Goal: Task Accomplishment & Management: Use online tool/utility

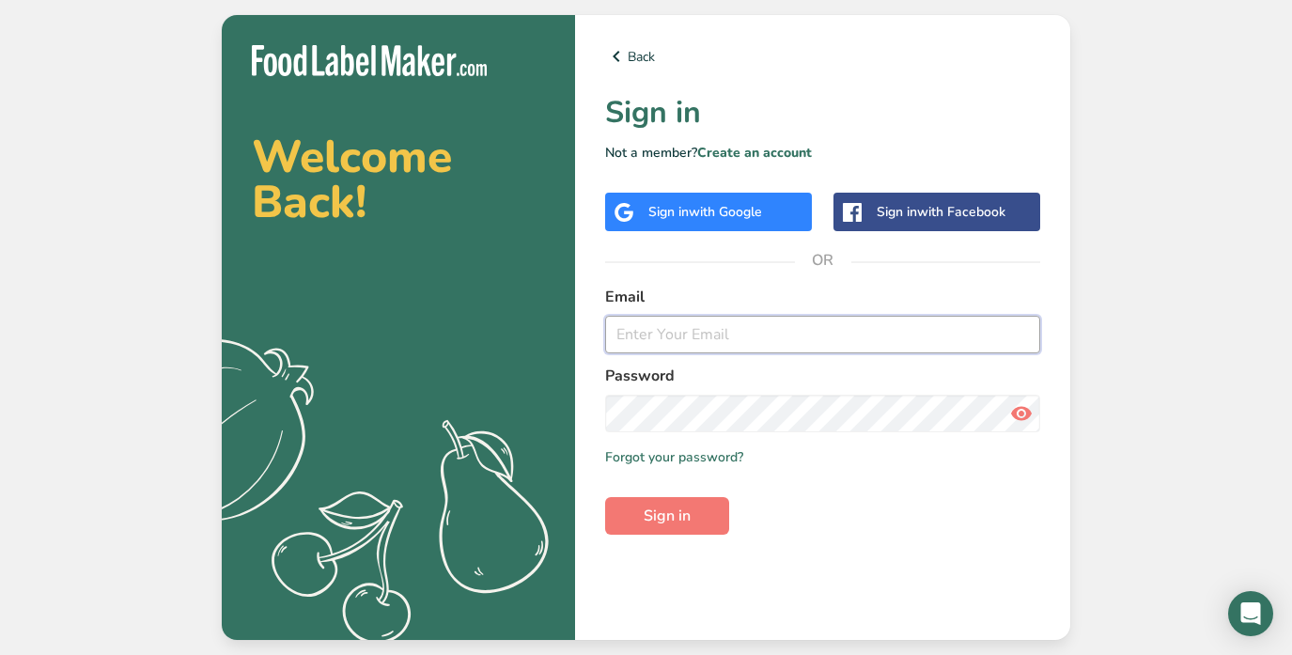
click at [663, 333] on input "email" at bounding box center [822, 335] width 435 height 38
type input "[EMAIL_ADDRESS][DOMAIN_NAME]"
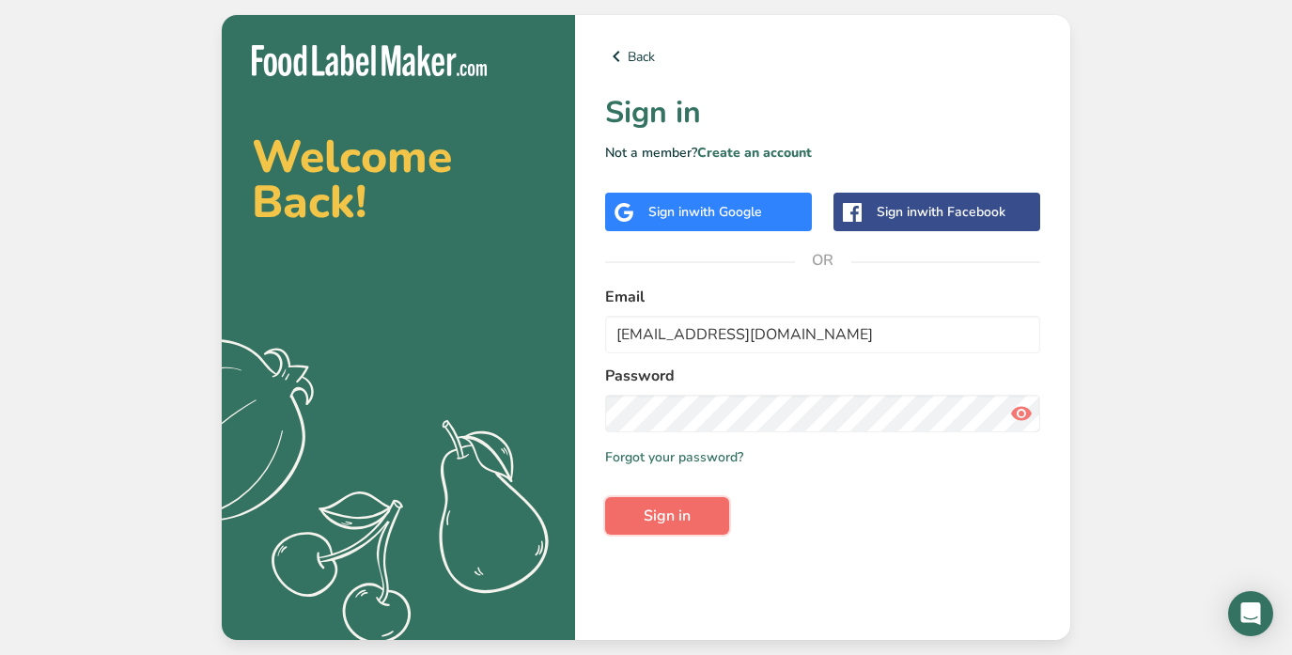
click at [671, 520] on span "Sign in" at bounding box center [667, 515] width 47 height 23
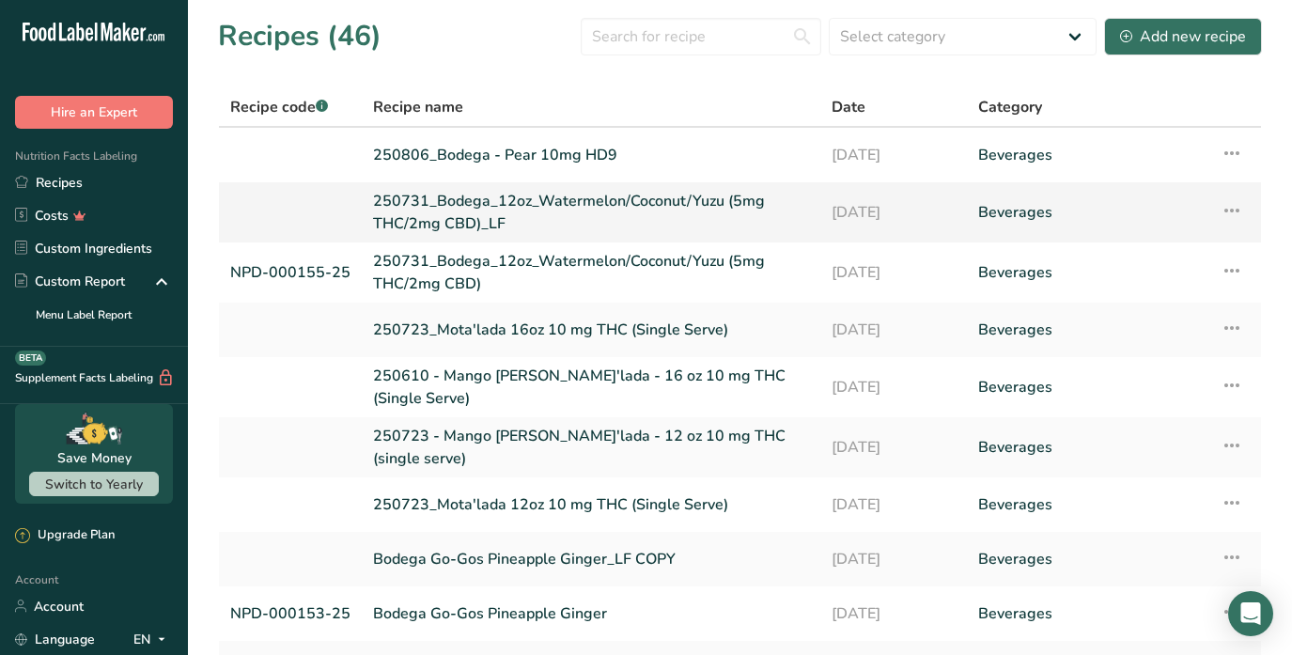
click at [572, 215] on link "250731_Bodega_12oz_Watermelon/Coconut/Yuzu (5mg THC/2mg CBD)_LF" at bounding box center [591, 212] width 436 height 45
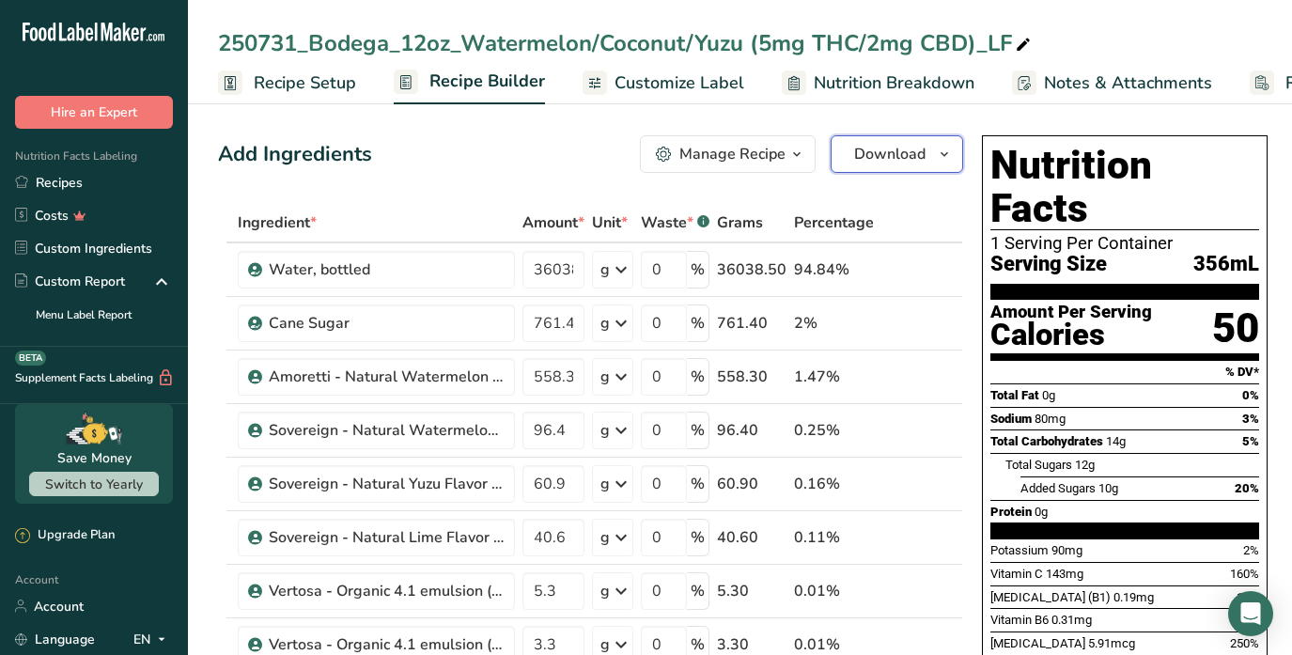
click at [933, 149] on span "button" at bounding box center [944, 154] width 23 height 23
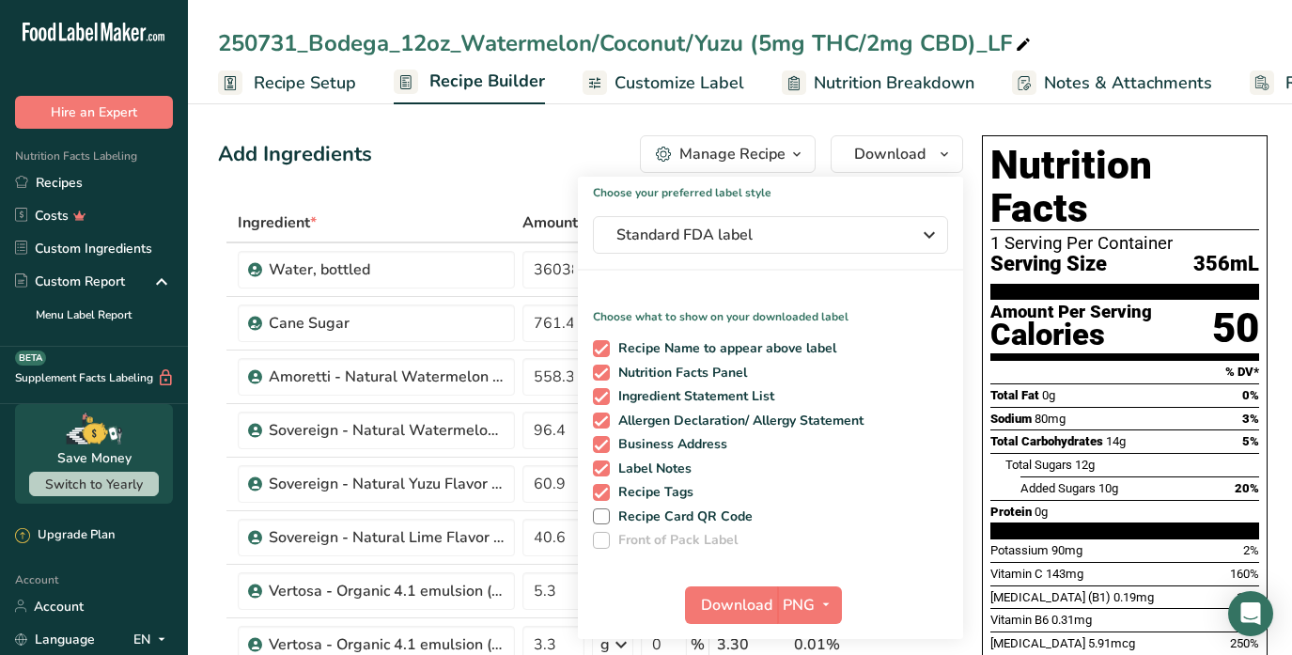
click at [460, 141] on div "Add Ingredients Manage Recipe Delete Recipe Duplicate Recipe Scale Recipe Save …" at bounding box center [590, 154] width 745 height 38
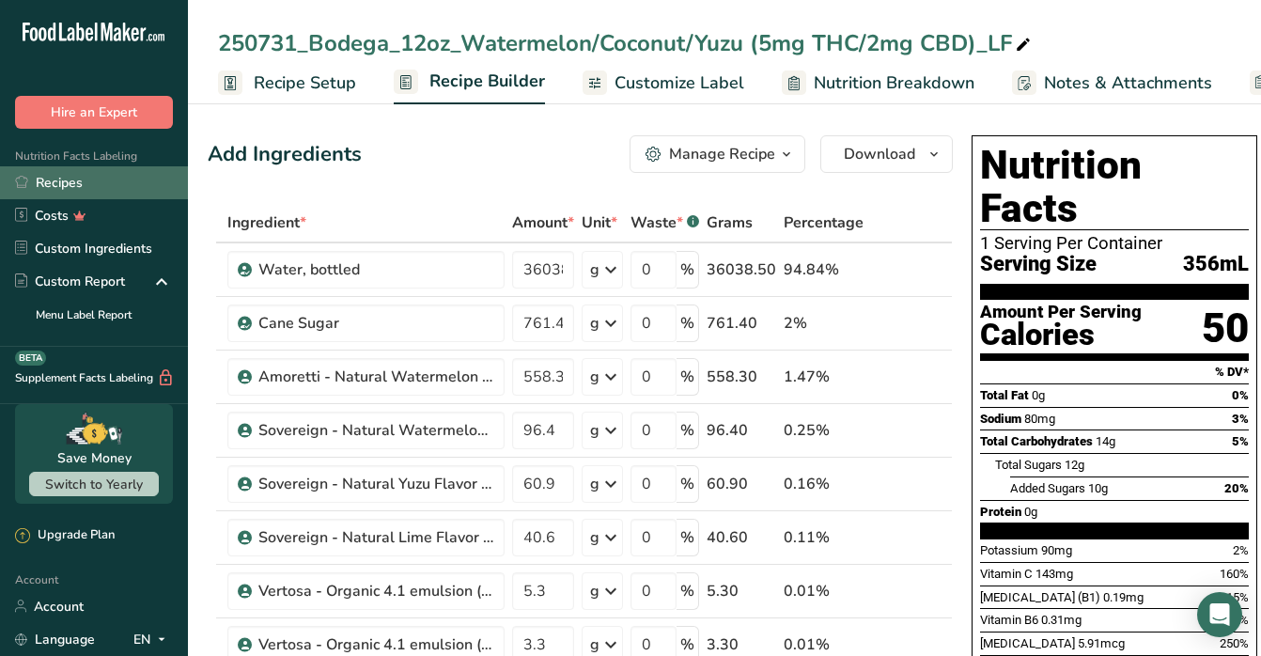
click at [60, 187] on link "Recipes" at bounding box center [94, 182] width 188 height 33
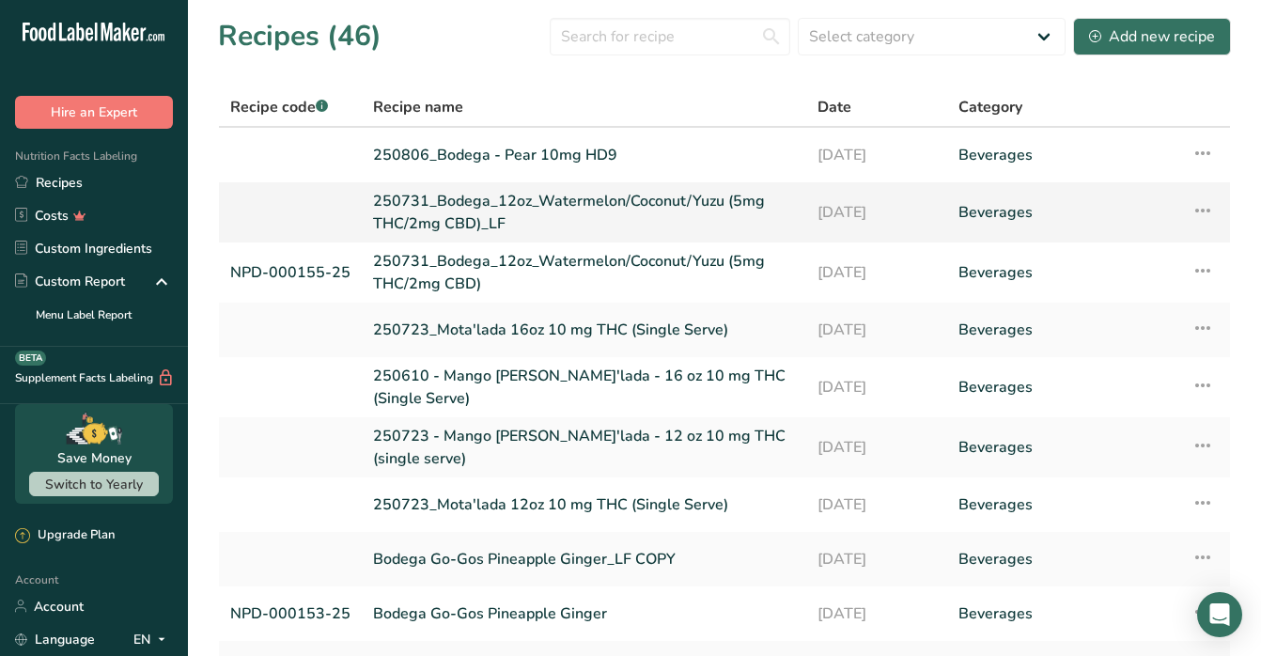
click at [651, 211] on link "250731_Bodega_12oz_Watermelon/Coconut/Yuzu (5mg THC/2mg CBD)_LF" at bounding box center [584, 212] width 422 height 45
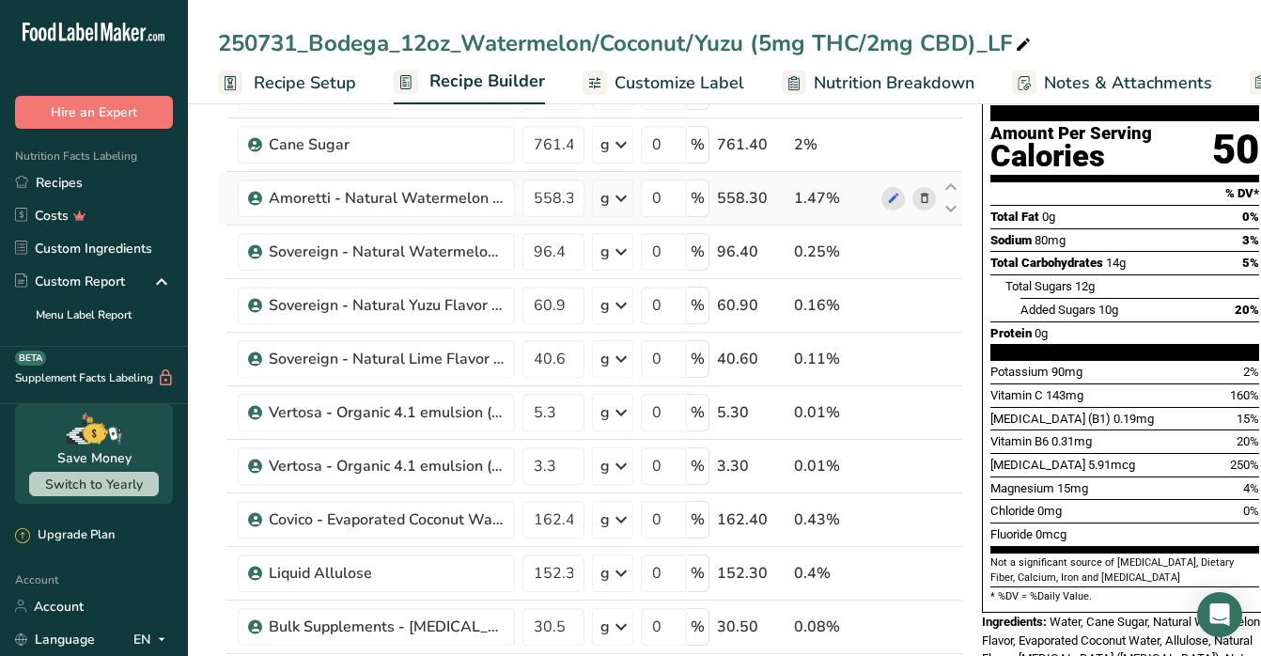
scroll to position [183, 0]
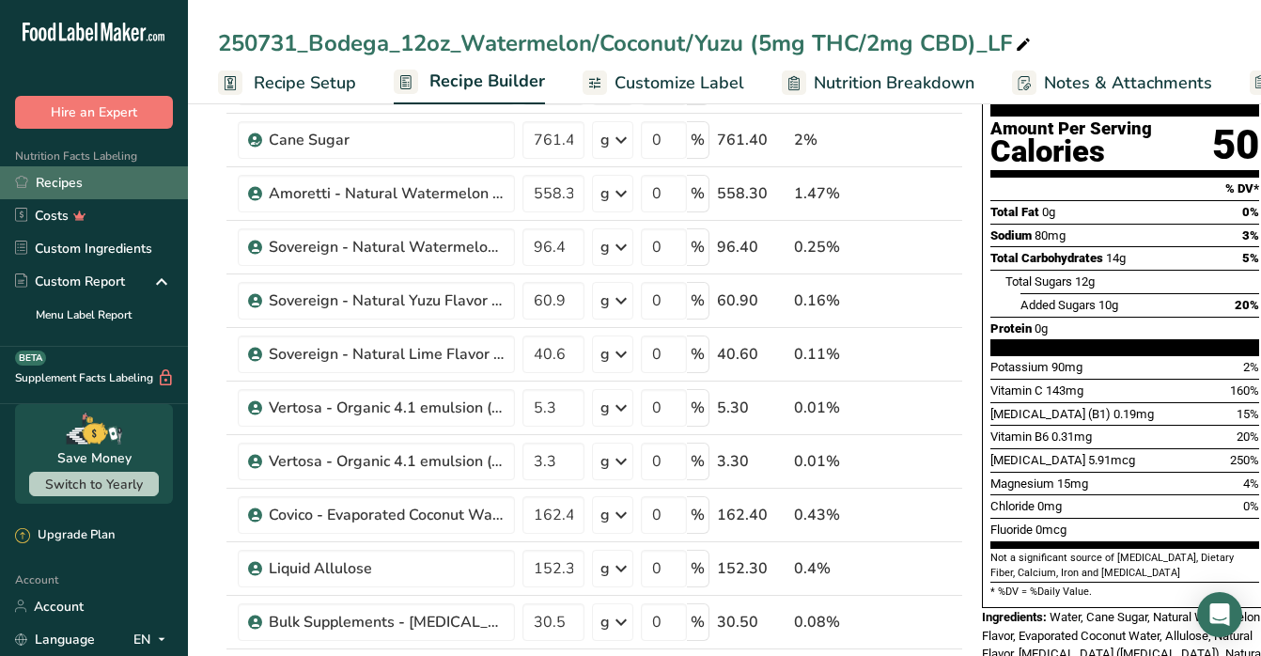
click at [79, 176] on link "Recipes" at bounding box center [94, 182] width 188 height 33
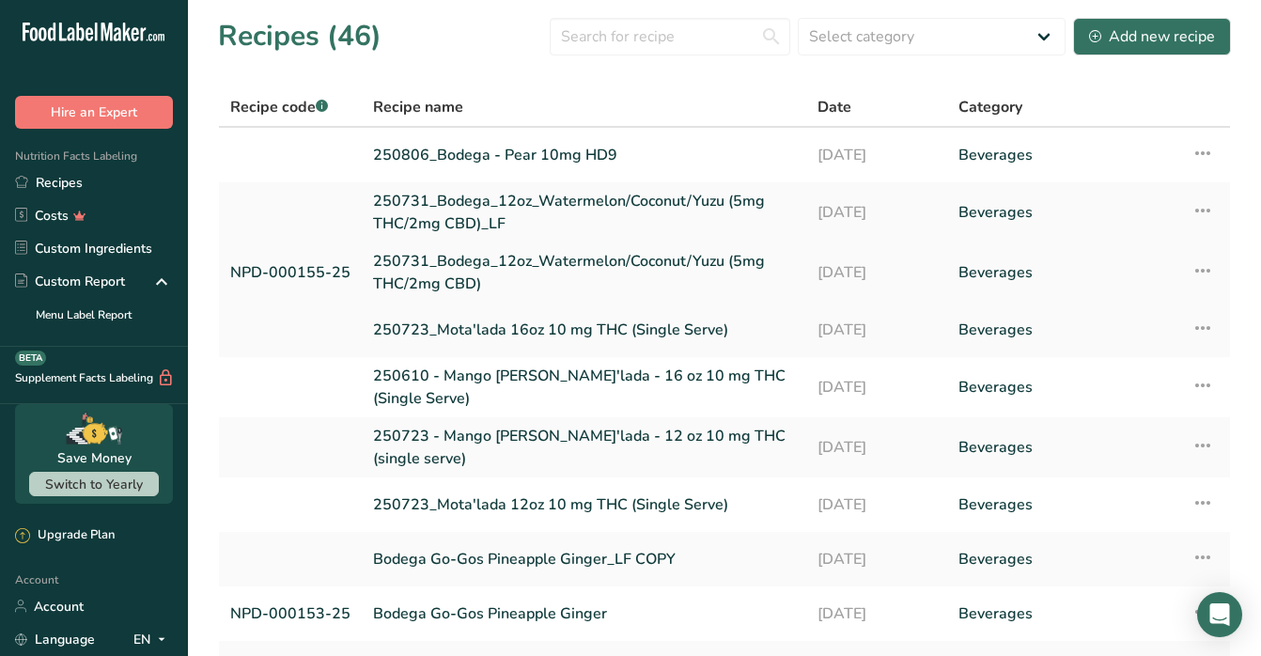
click at [551, 278] on link "250731_Bodega_12oz_Watermelon/Coconut/Yuzu (5mg THC/2mg CBD)" at bounding box center [584, 272] width 422 height 45
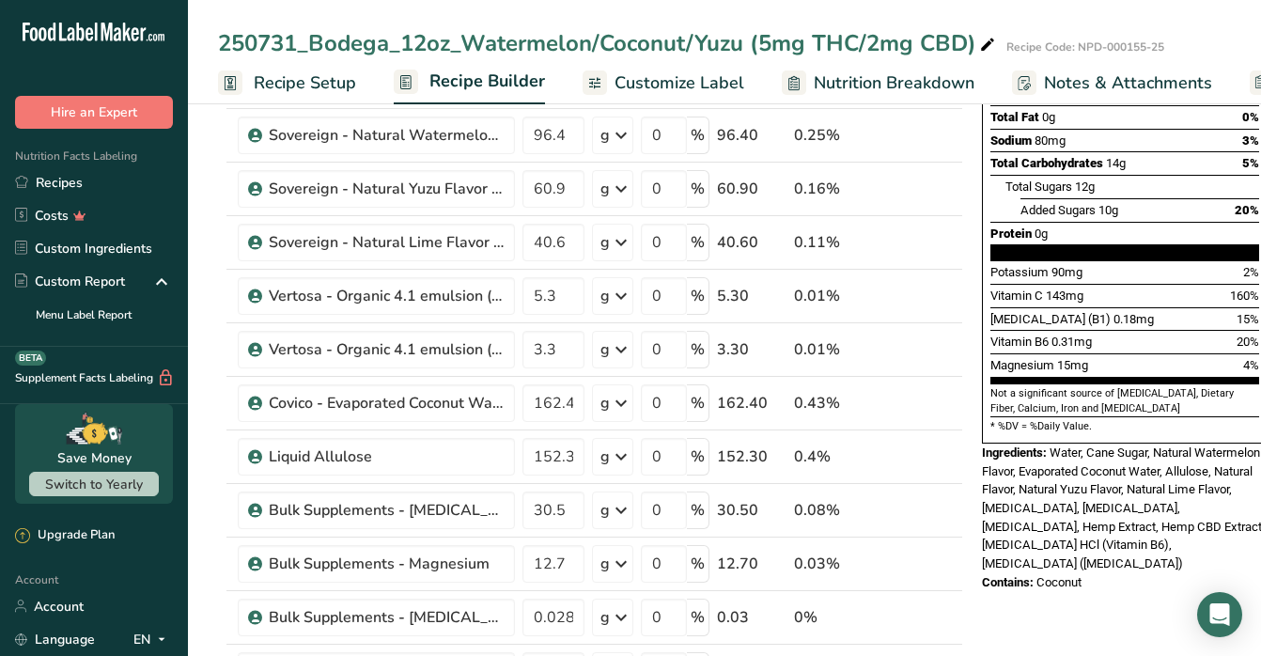
scroll to position [0, 10]
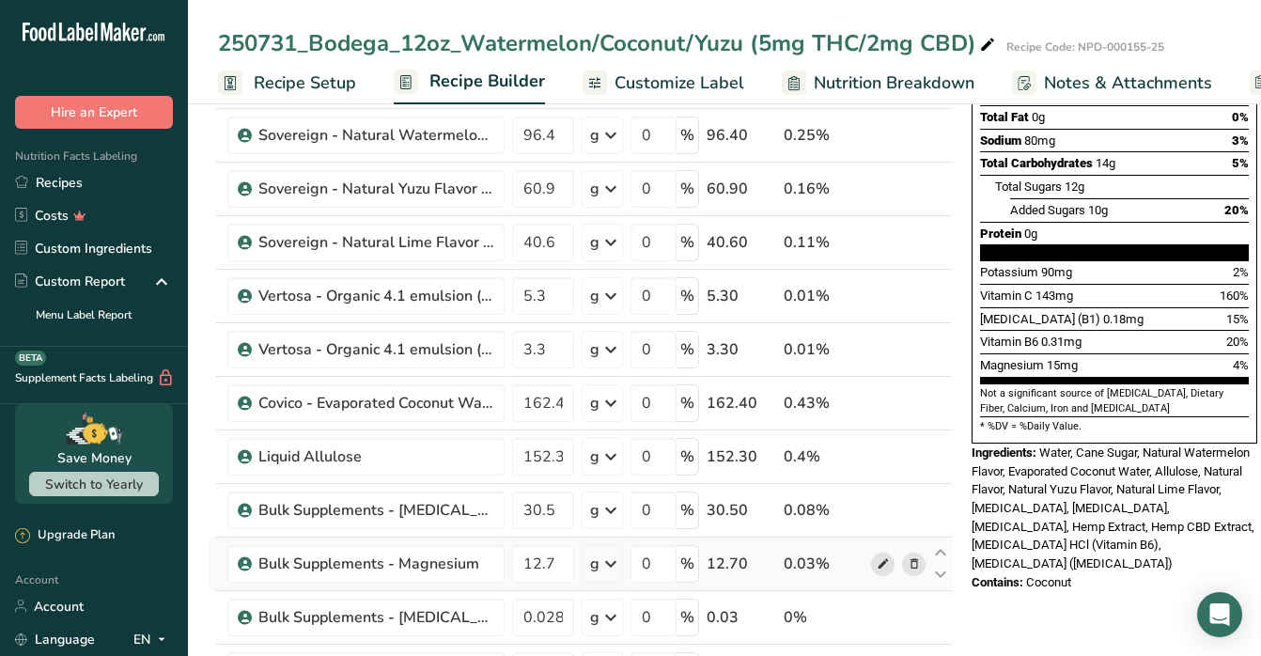
click at [876, 564] on icon at bounding box center [882, 564] width 13 height 20
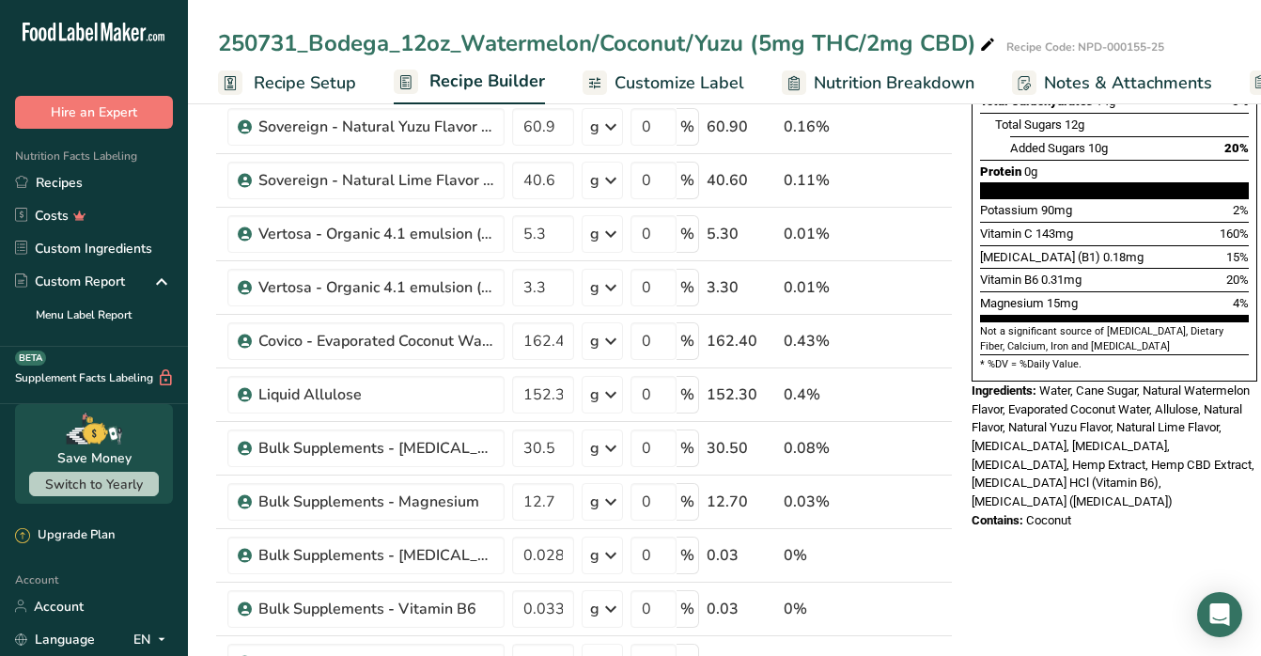
scroll to position [351, 0]
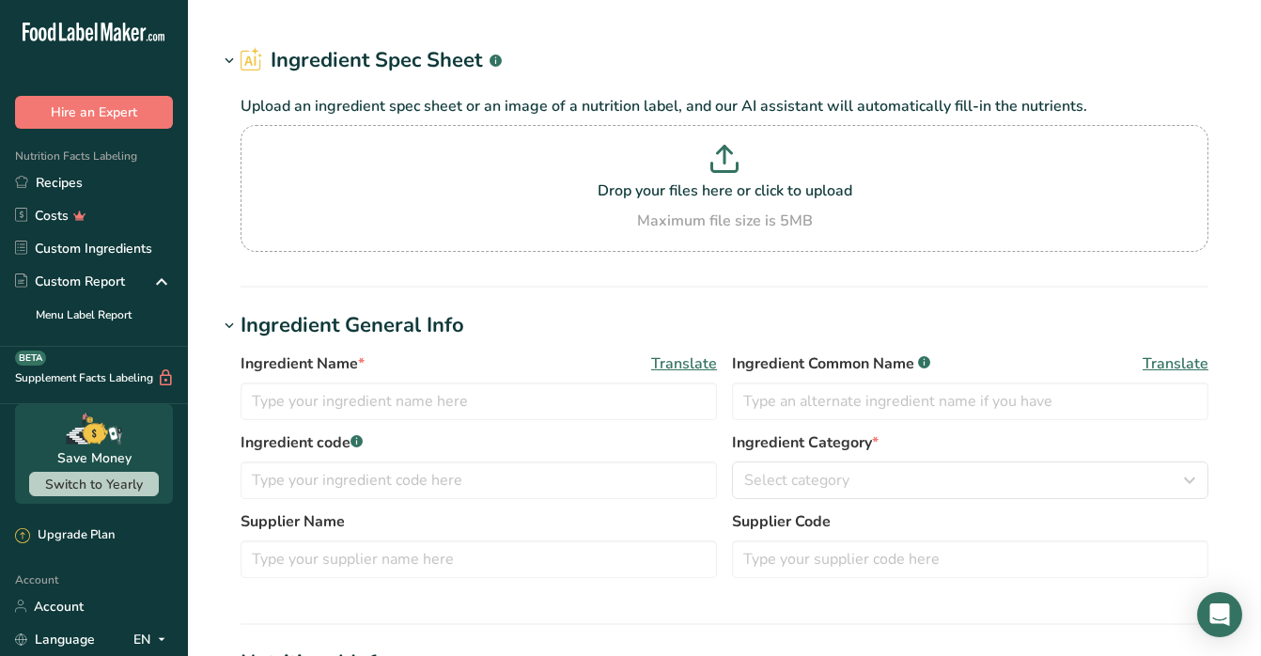
type input "Bulk Supplements - Magnesium"
type input "Magnesium Citrate"
type input "MAGCIT"
type input "Bulk Supplements"
type input "MAGCIT"
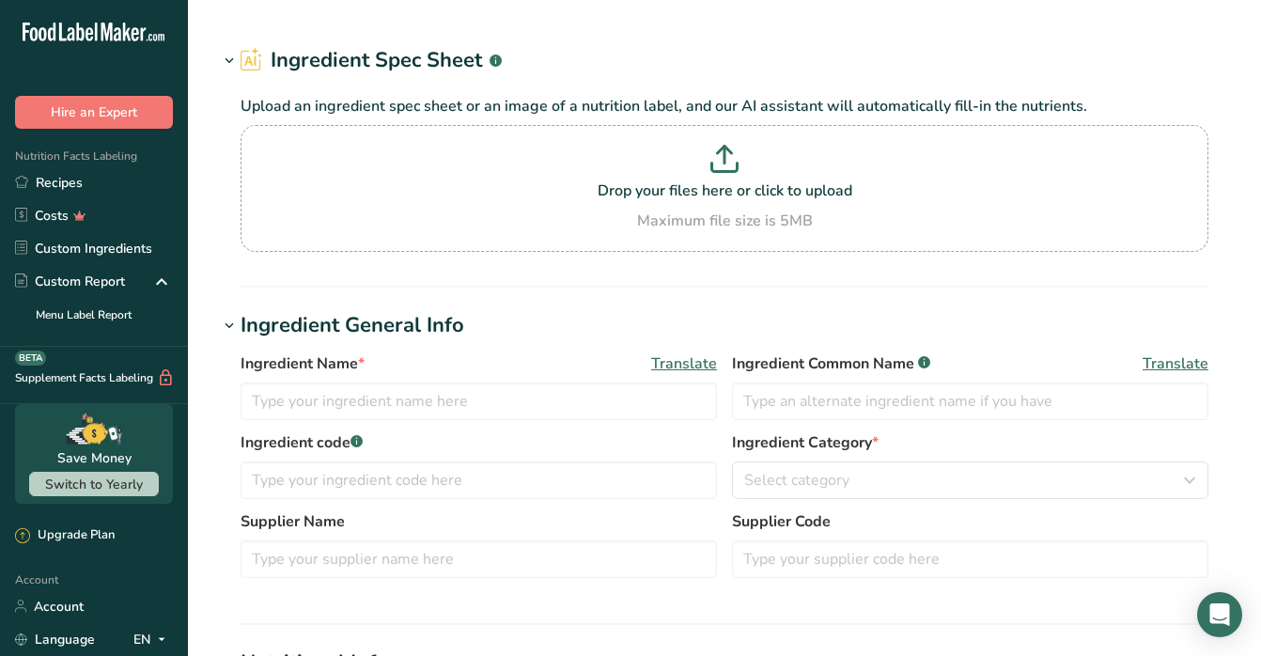
type input "3.5"
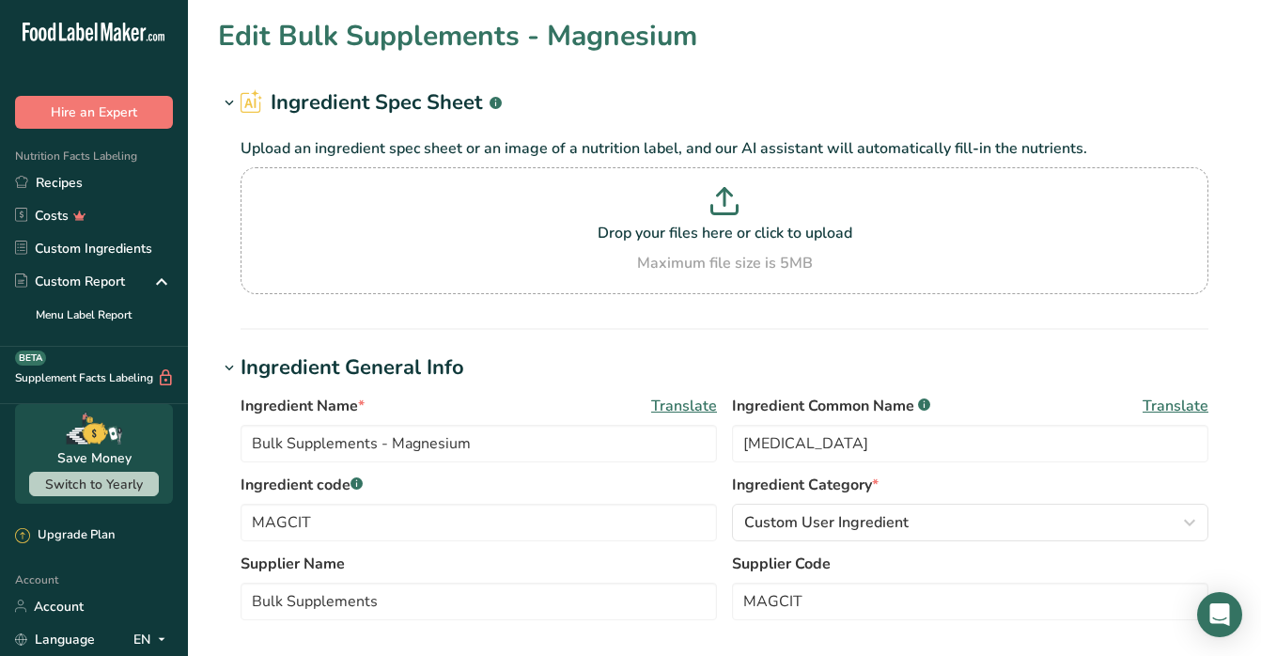
type input "0"
type KJ "0"
type Fat "0"
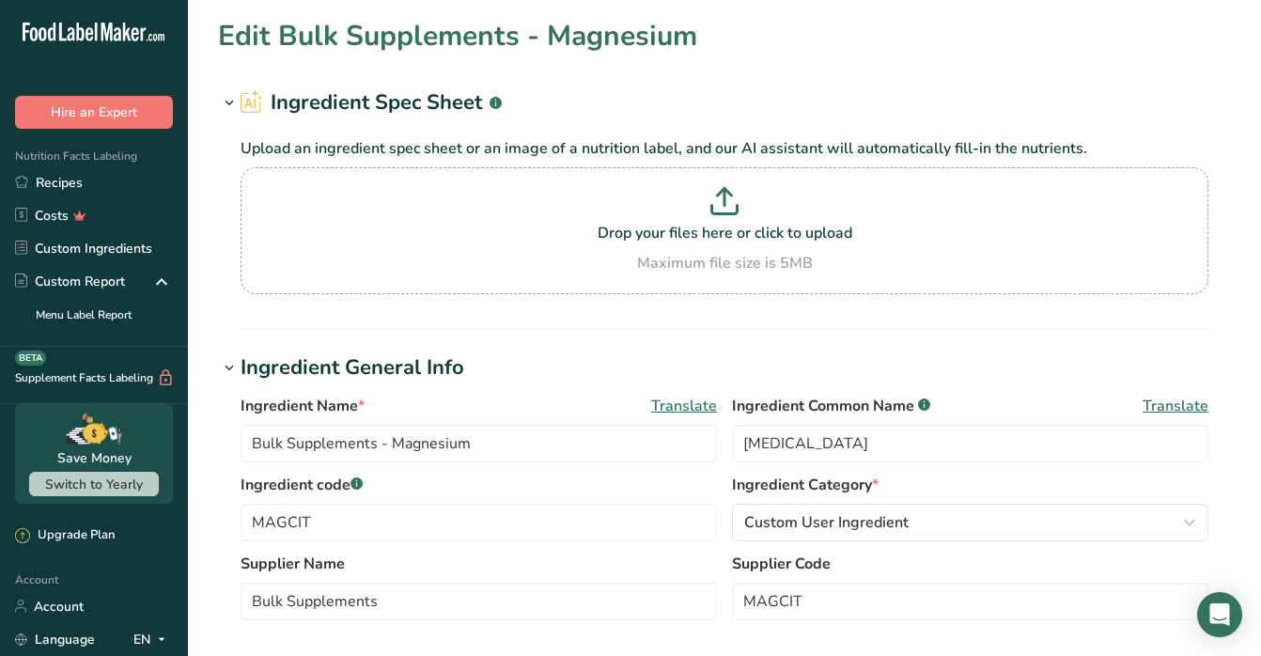
type input "0"
type Carbohydrates "0"
type Fiber "0"
type Sugars "0"
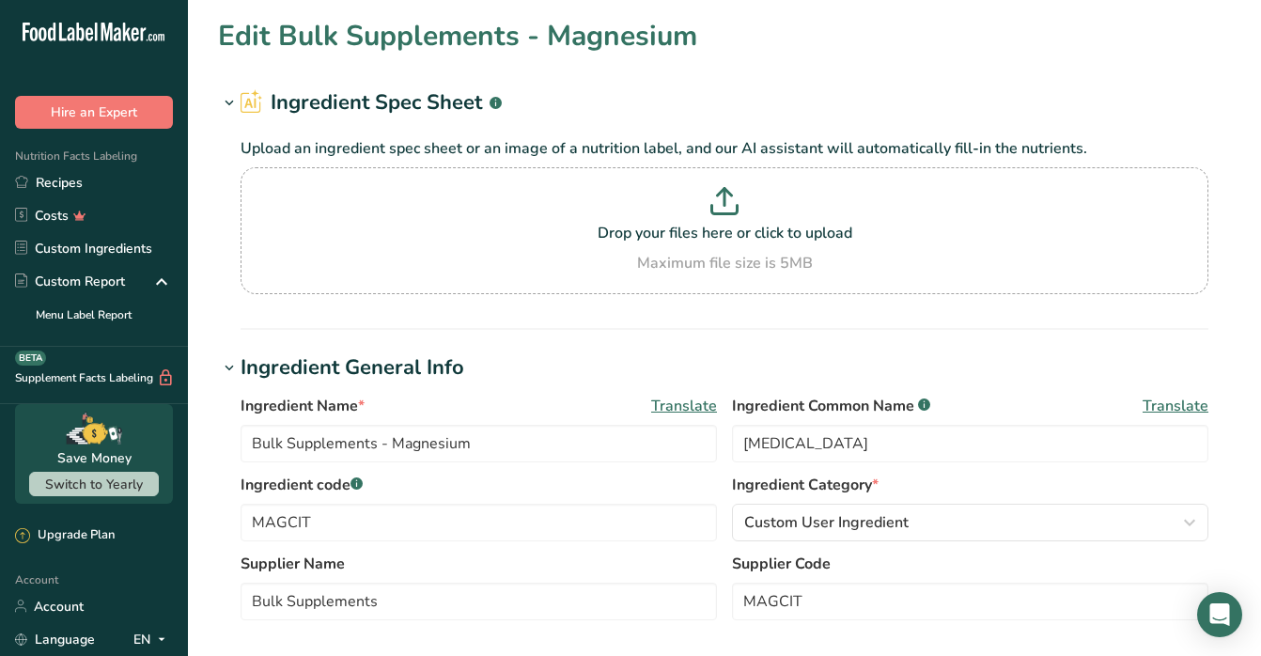
type Sugars "0"
type input "0"
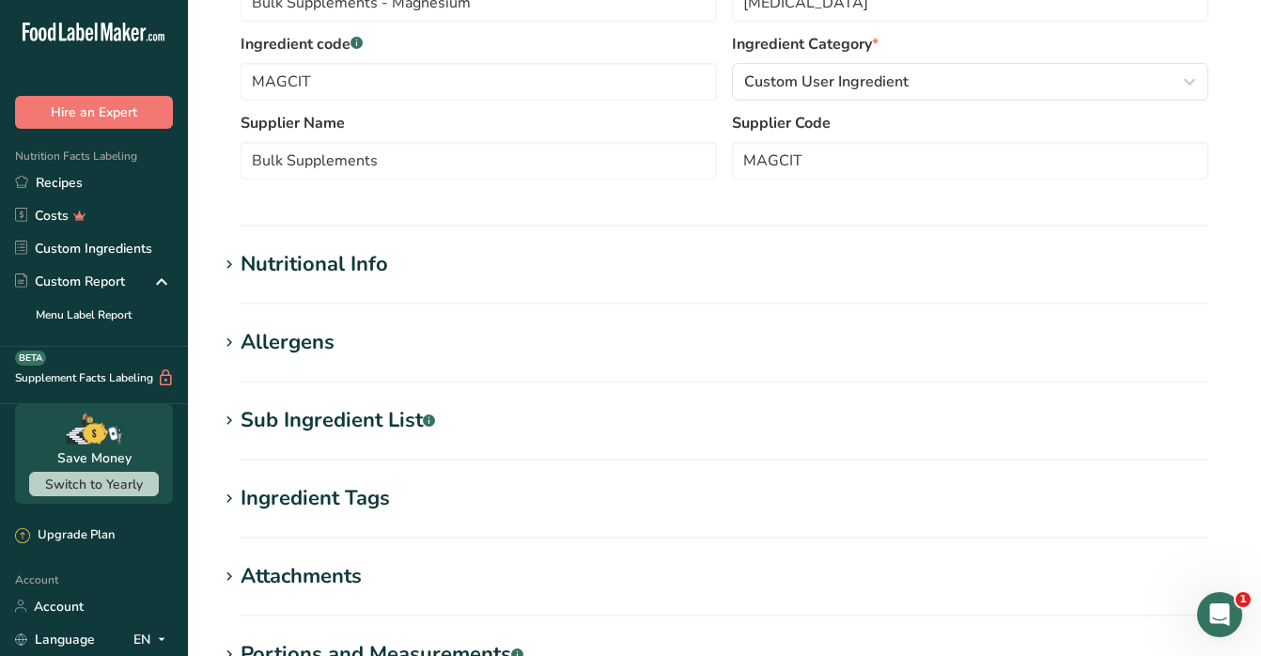
scroll to position [471, 0]
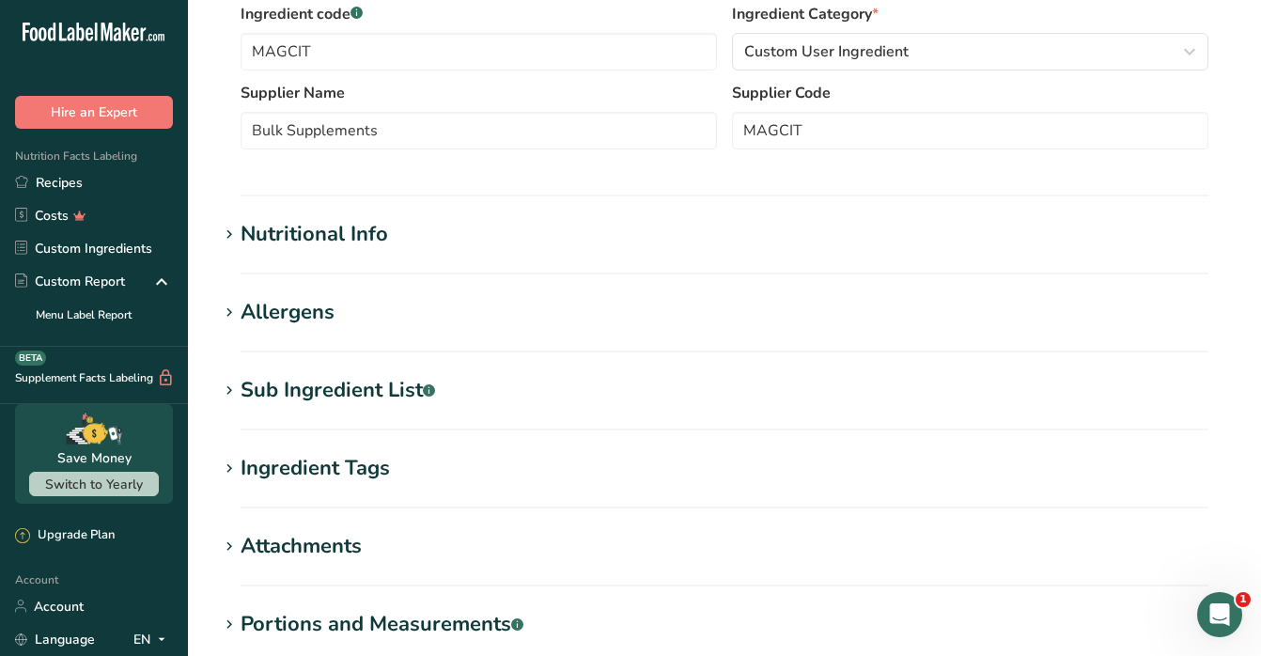
click at [318, 221] on div "Nutritional Info" at bounding box center [313, 234] width 147 height 31
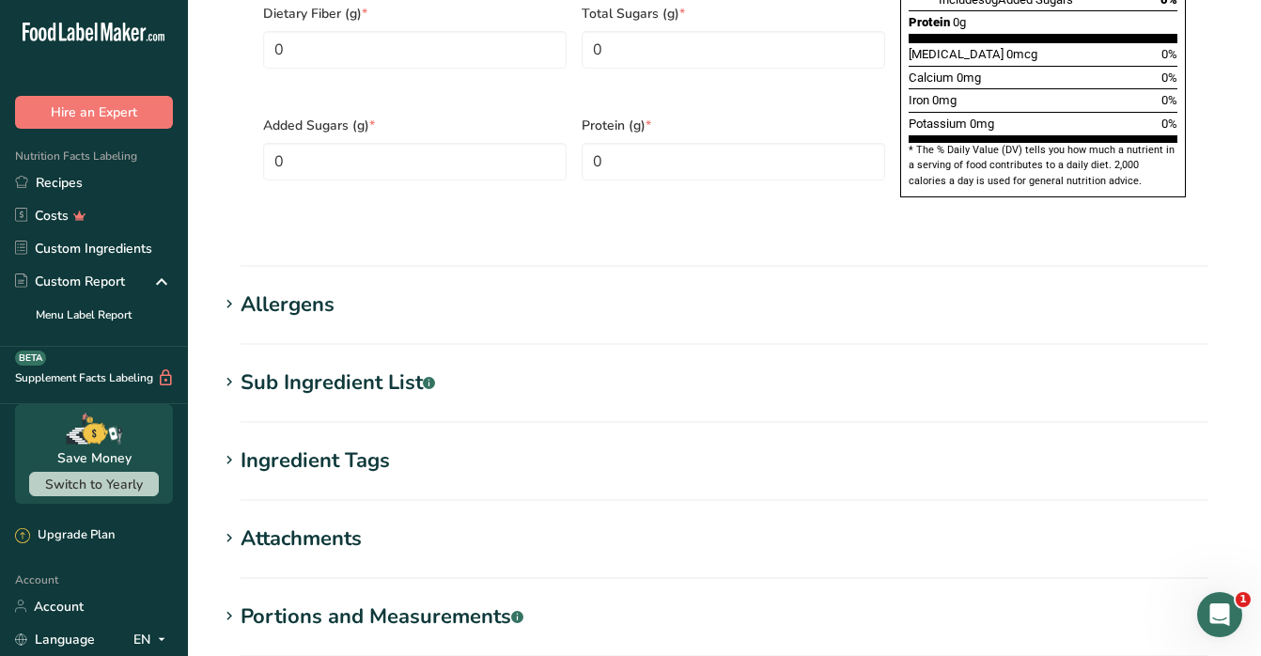
scroll to position [1380, 0]
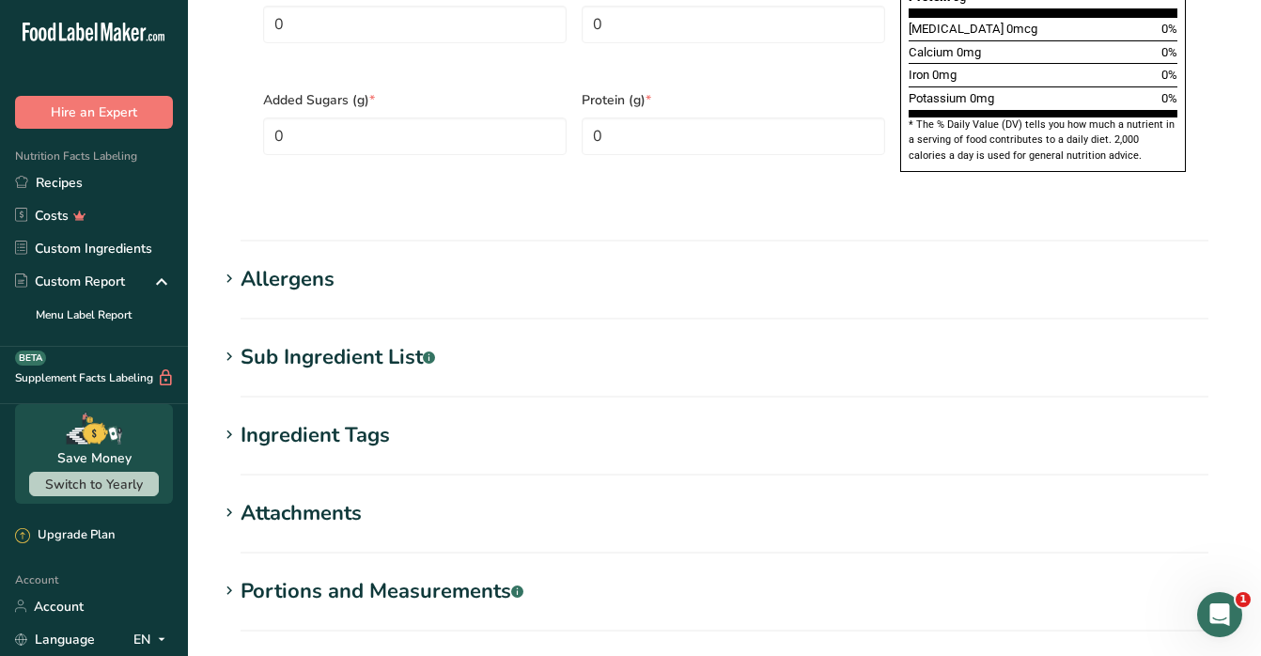
click at [336, 342] on div "Sub Ingredient List .a-a{fill:#347362;}.b-a{fill:#fff;}" at bounding box center [337, 357] width 194 height 31
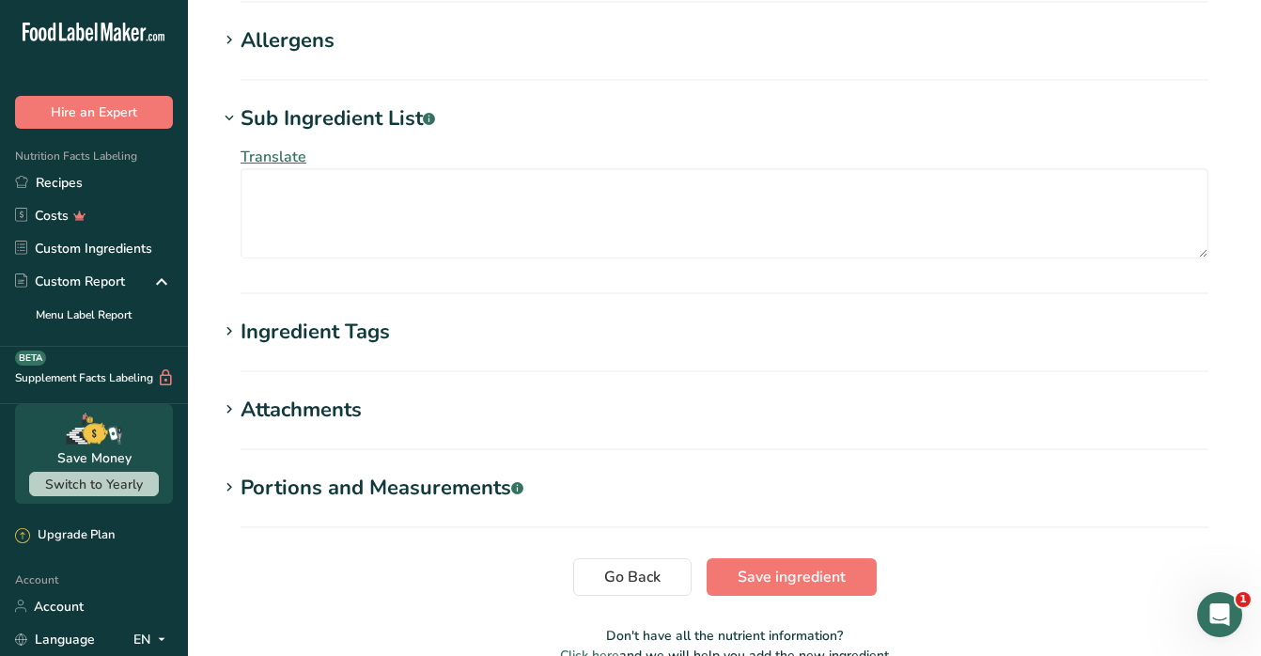
scroll to position [1625, 0]
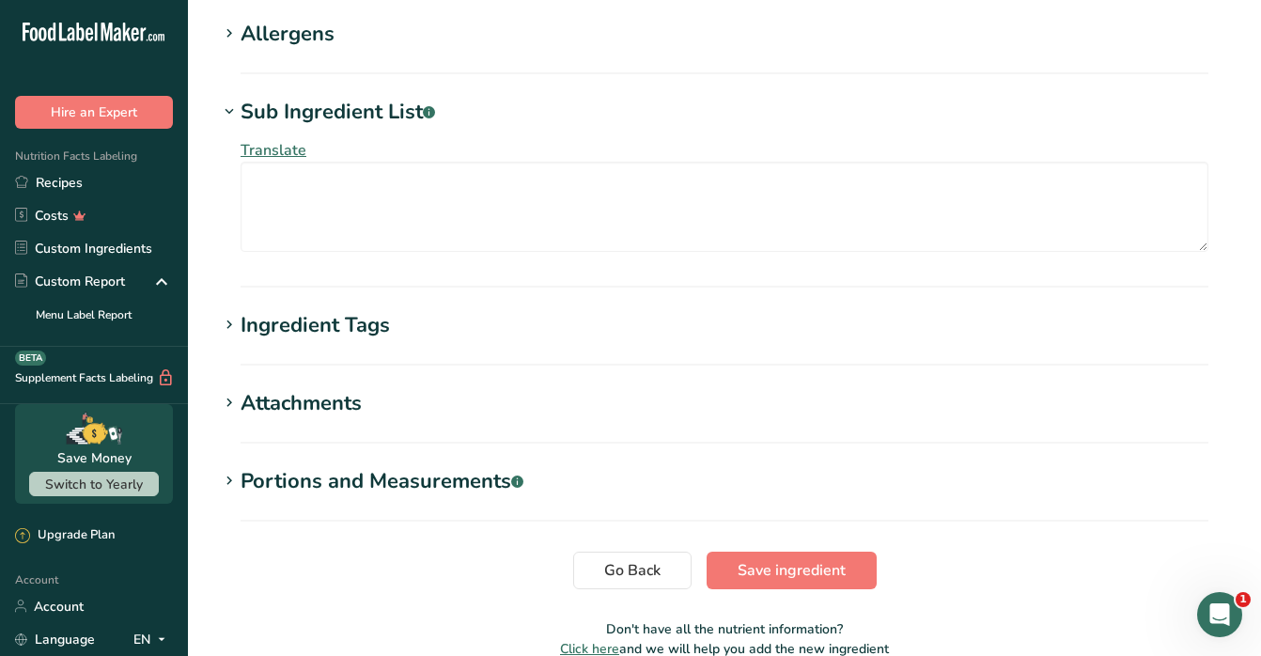
click at [334, 310] on div "Ingredient Tags" at bounding box center [314, 325] width 149 height 31
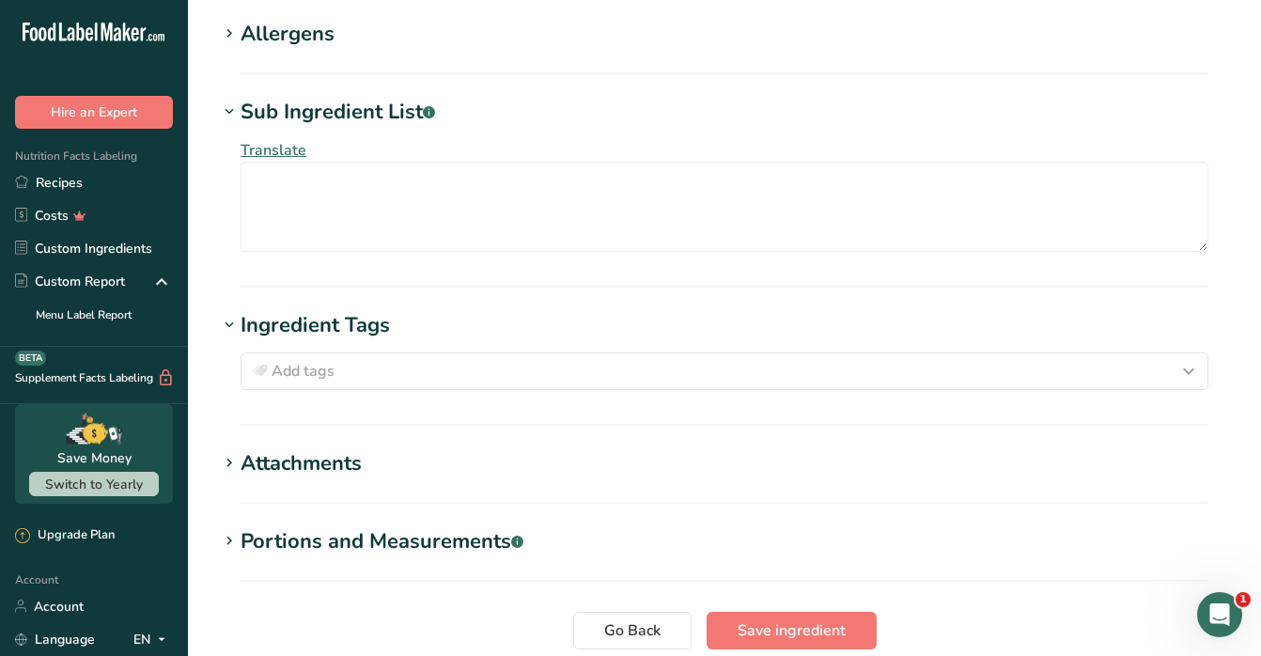
scroll to position [1735, 0]
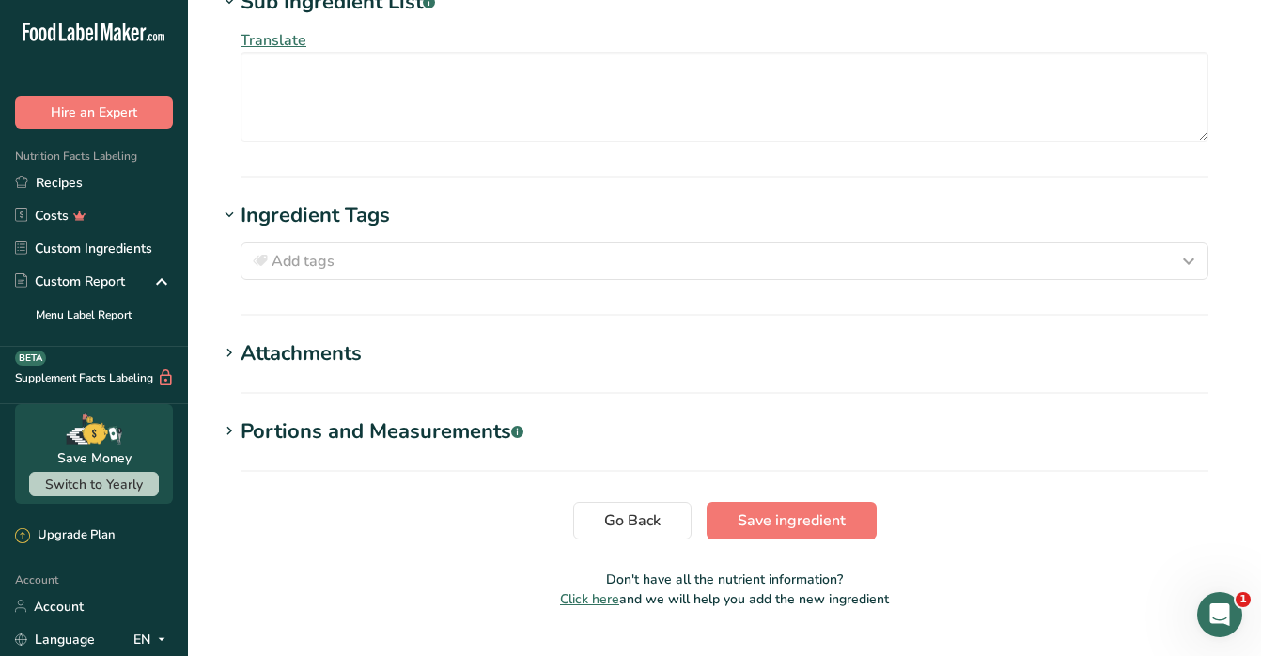
click at [325, 338] on div "Attachments" at bounding box center [300, 353] width 121 height 31
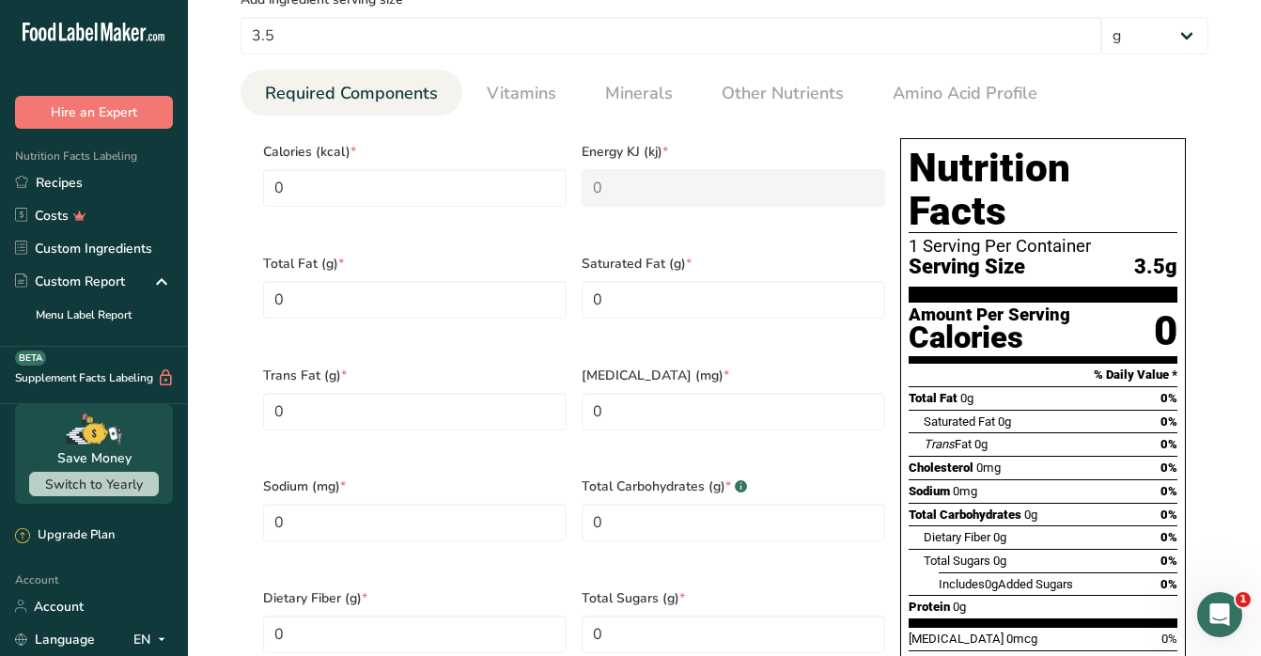
scroll to position [751, 0]
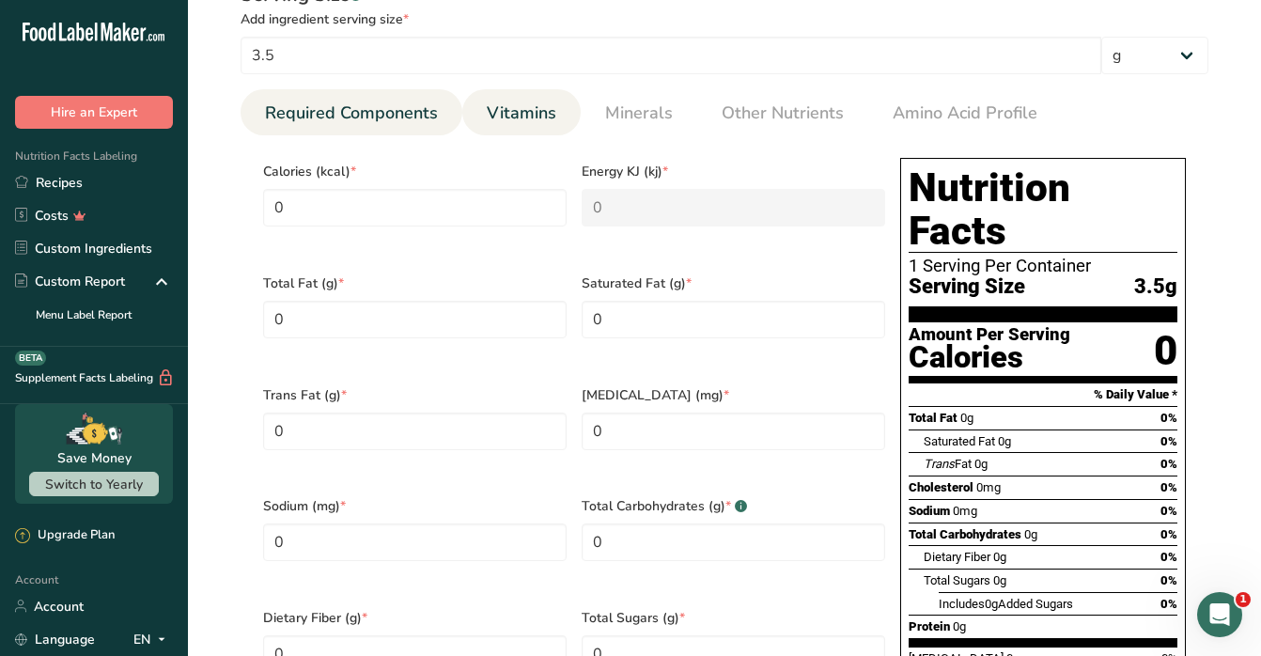
click at [531, 103] on span "Vitamins" at bounding box center [522, 113] width 70 height 25
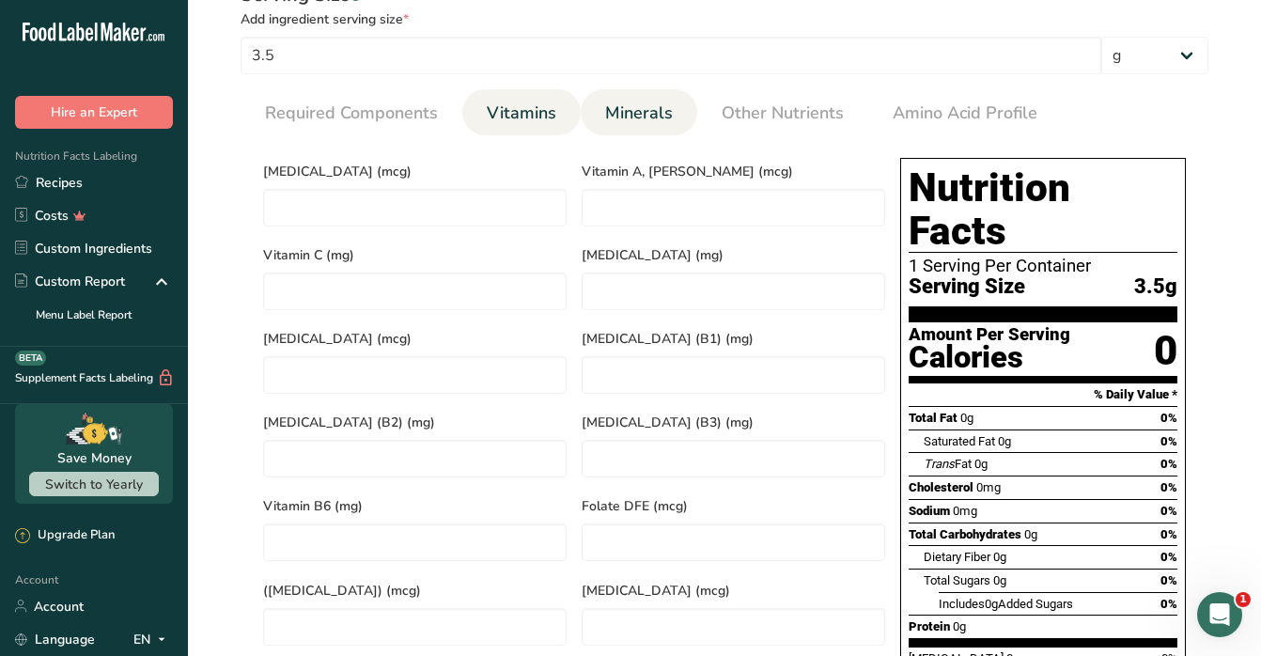
click at [650, 101] on span "Minerals" at bounding box center [639, 113] width 68 height 25
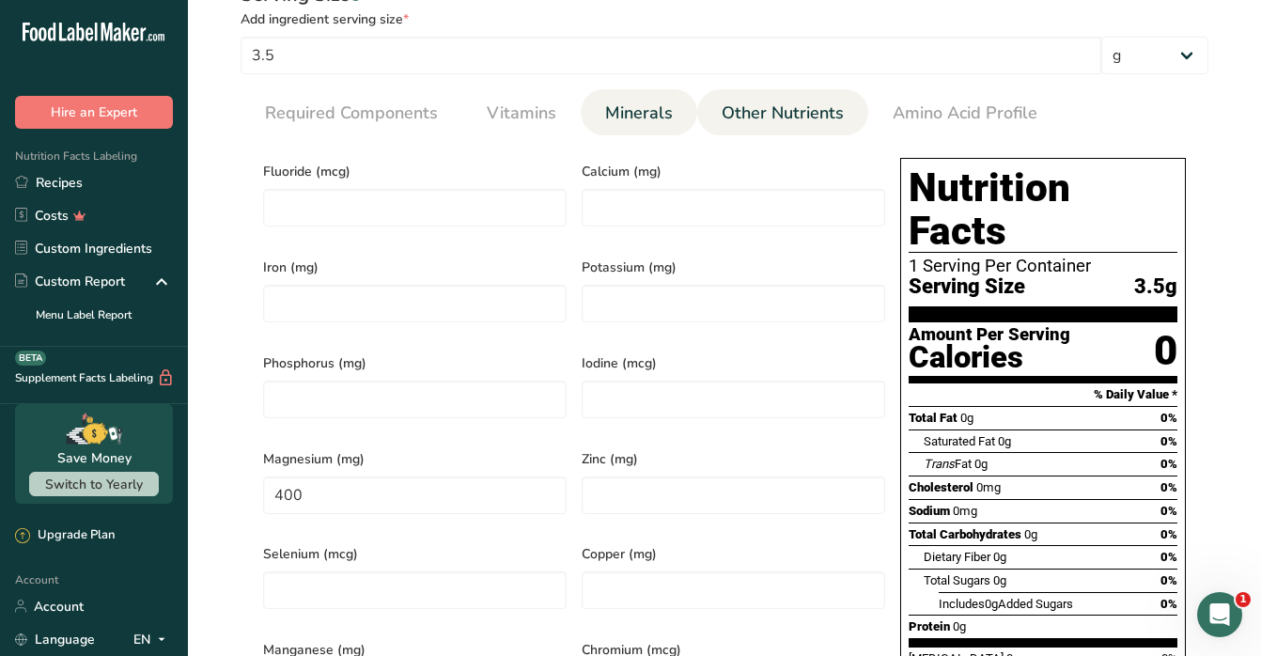
click at [771, 103] on span "Other Nutrients" at bounding box center [782, 113] width 122 height 25
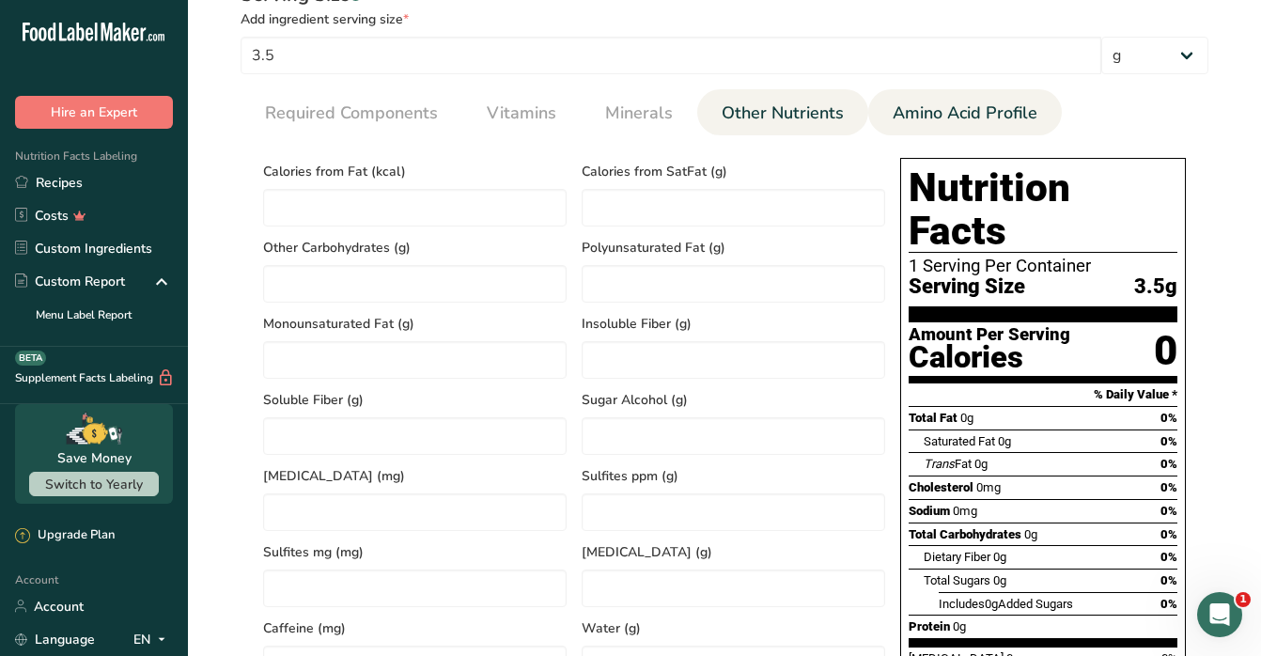
click at [937, 119] on span "Amino Acid Profile" at bounding box center [964, 113] width 145 height 25
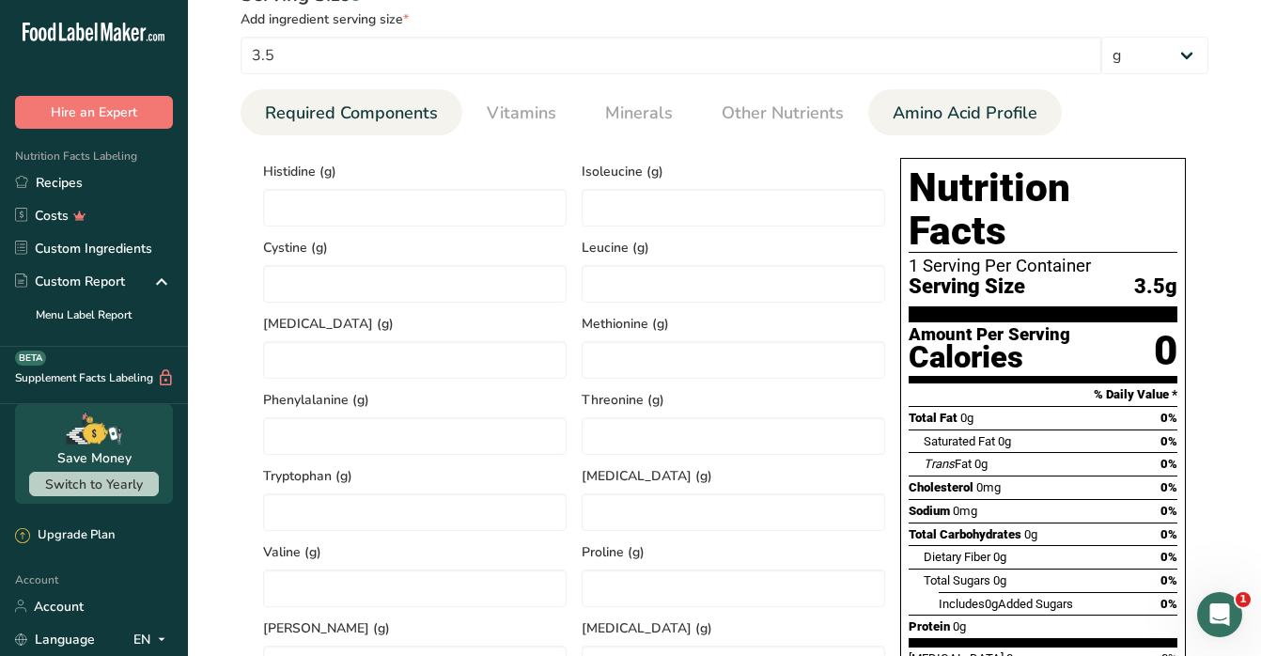
click at [292, 113] on span "Required Components" at bounding box center [351, 113] width 173 height 25
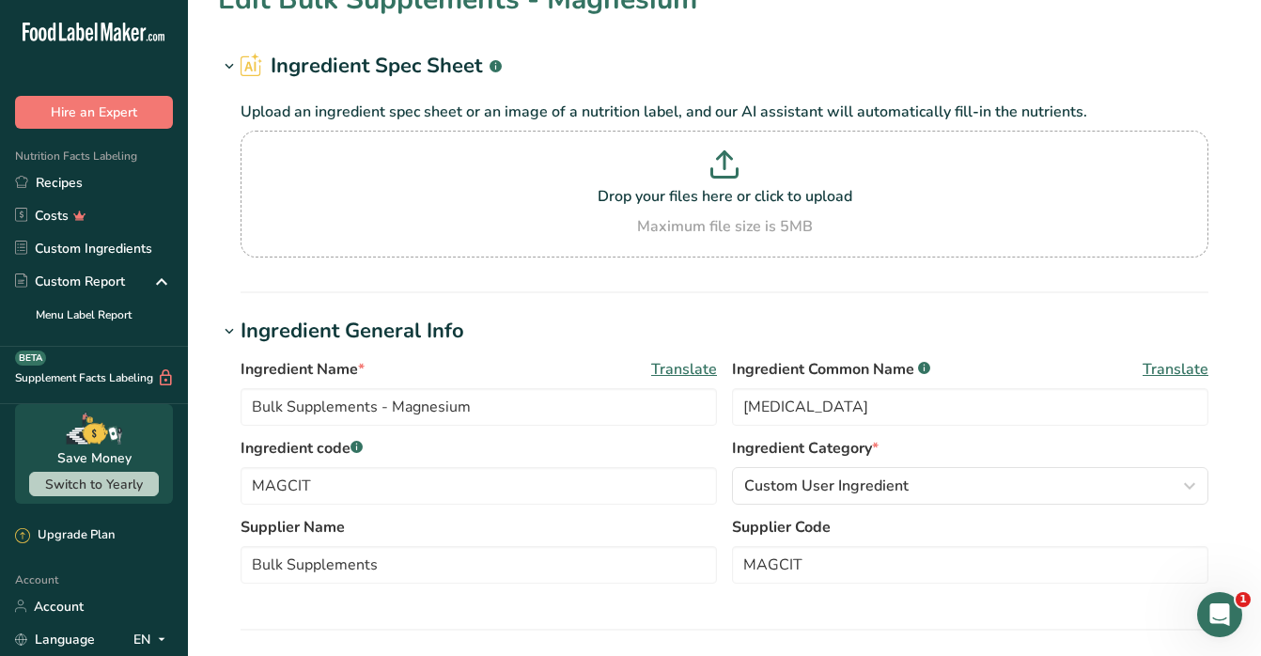
scroll to position [0, 0]
